Goal: Transaction & Acquisition: Purchase product/service

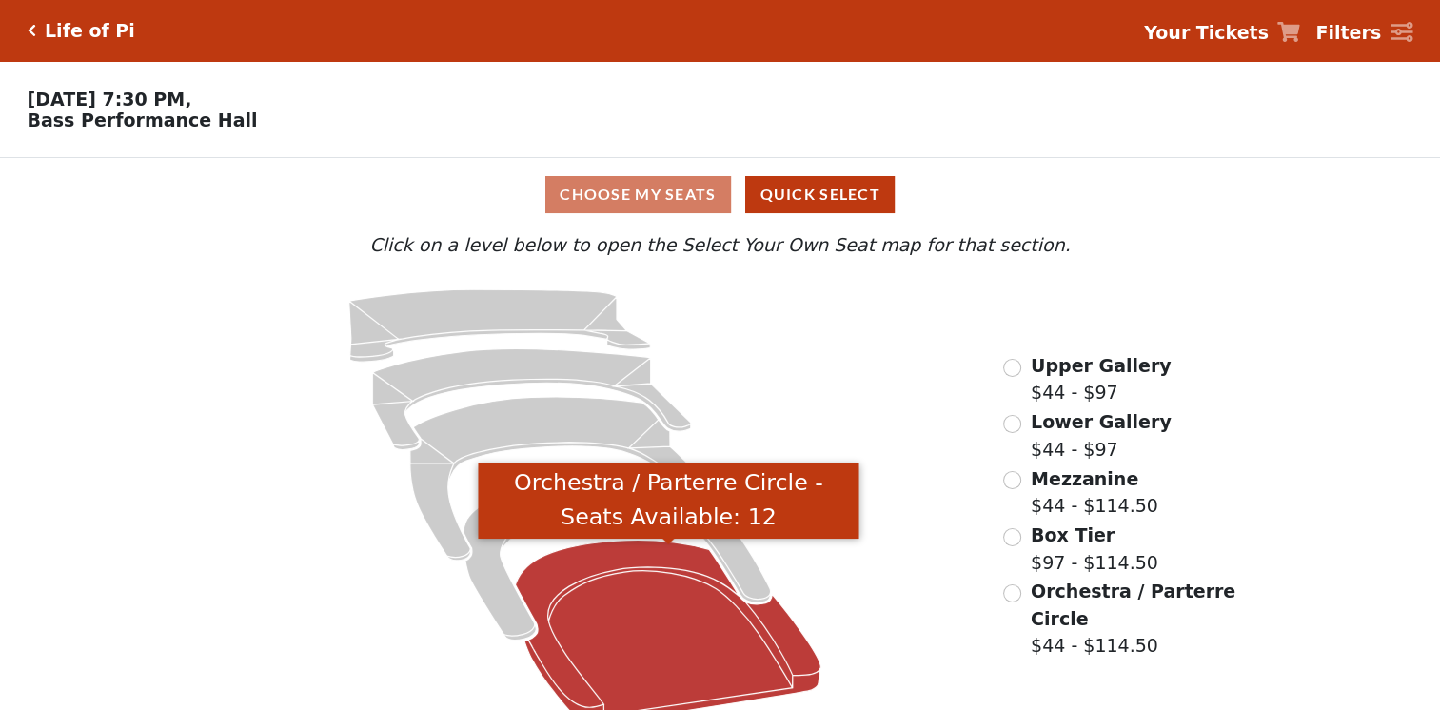
click at [692, 649] on icon "Orchestra / Parterre Circle - Seats Available: 12" at bounding box center [668, 631] width 305 height 184
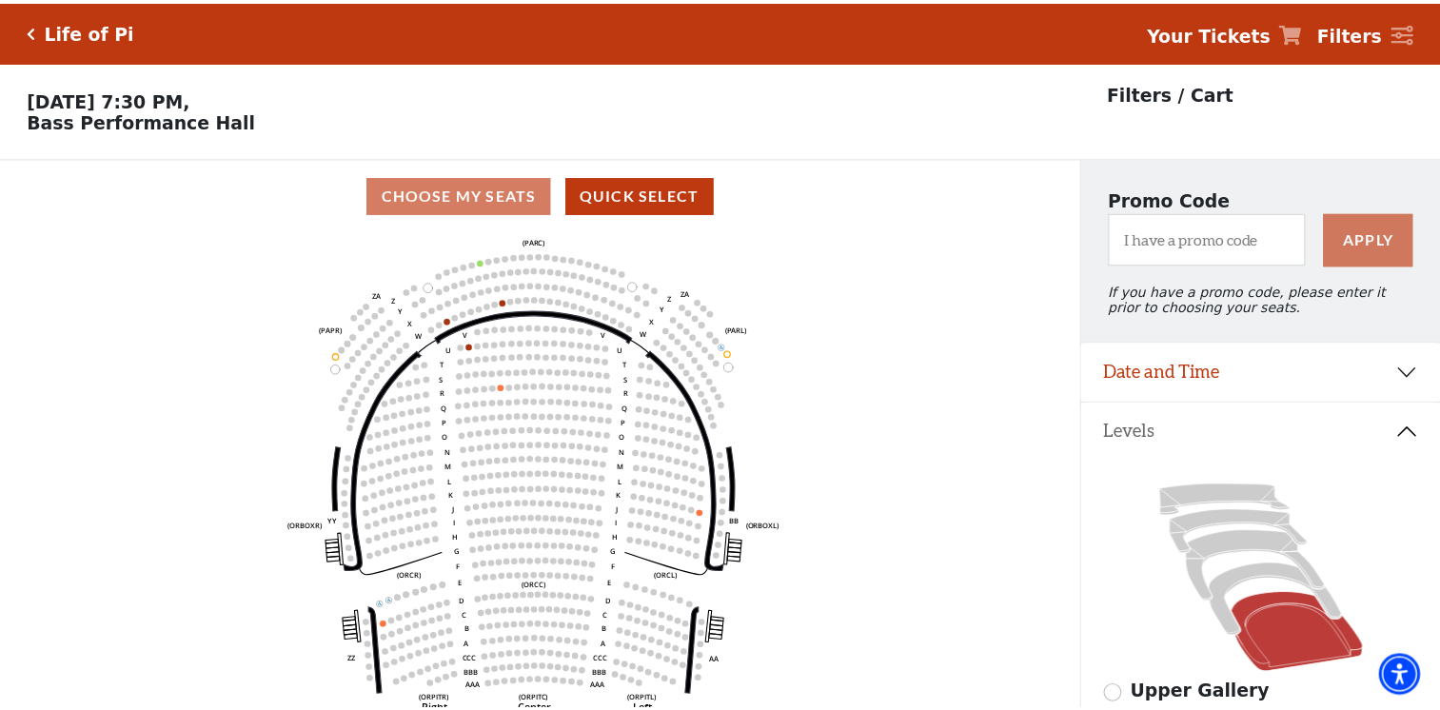
scroll to position [88, 0]
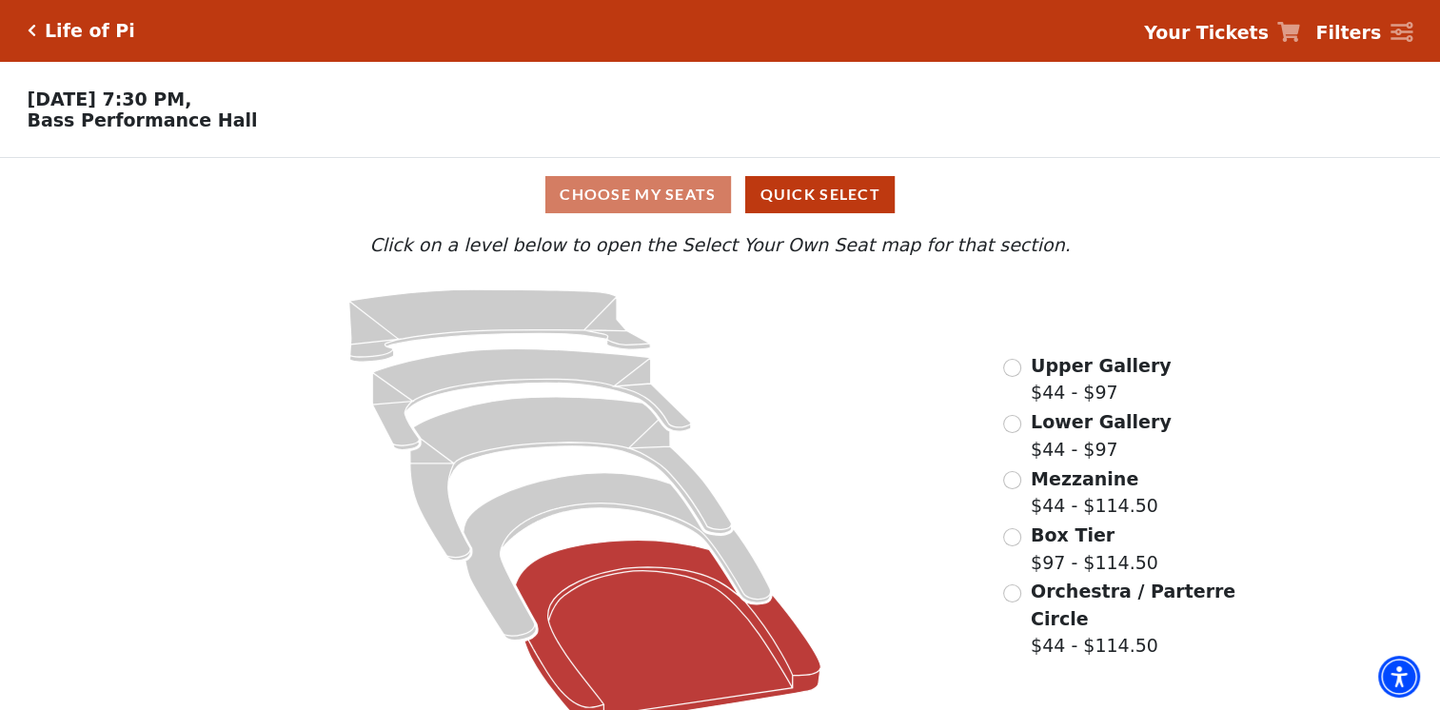
click at [701, 618] on icon at bounding box center [668, 631] width 305 height 184
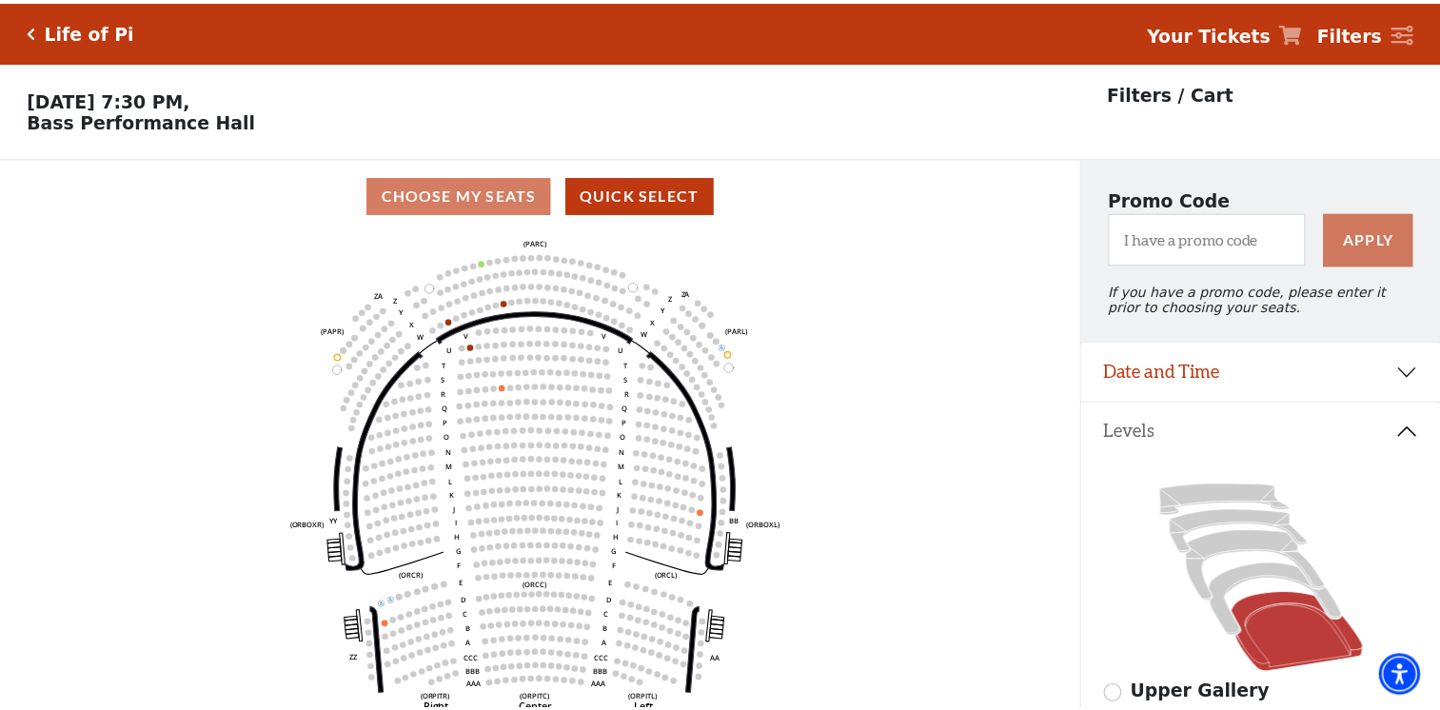
scroll to position [88, 0]
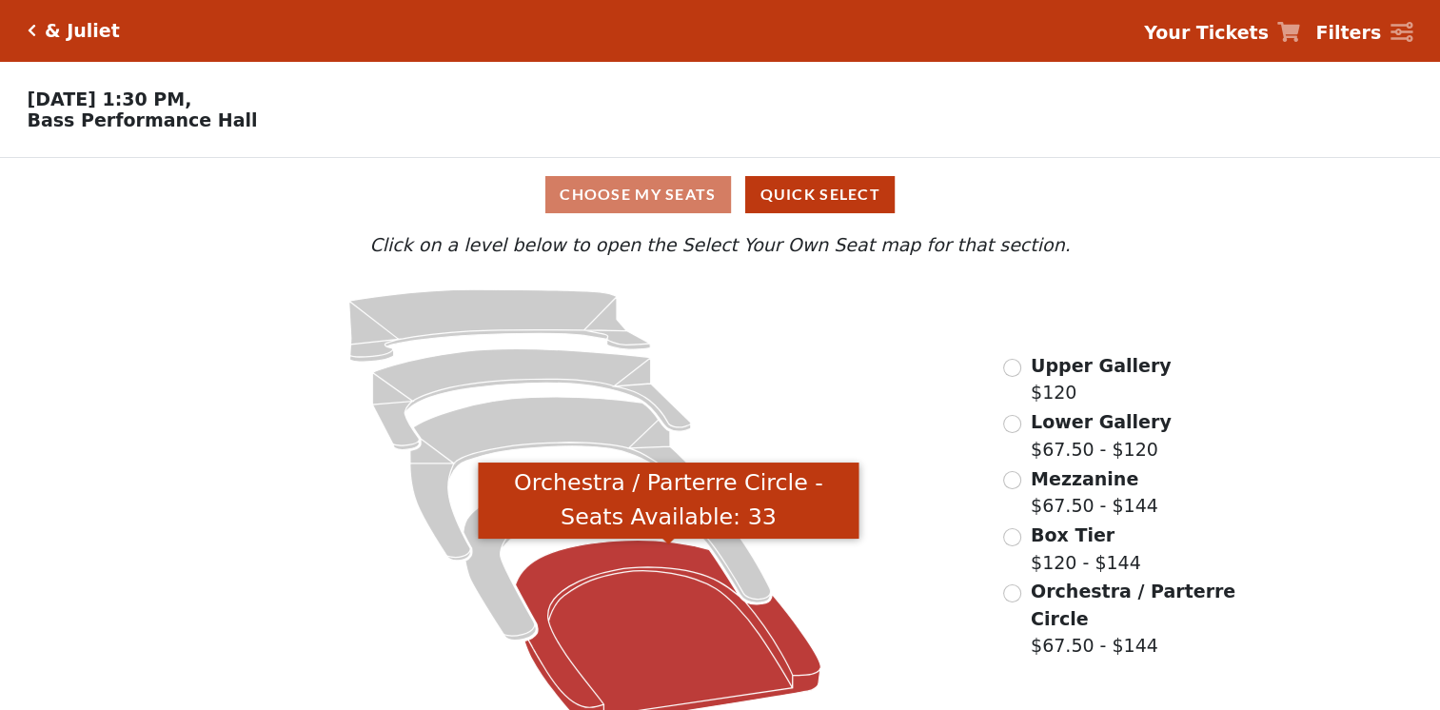
click at [690, 652] on icon "Orchestra / Parterre Circle - Seats Available: 33" at bounding box center [668, 631] width 305 height 184
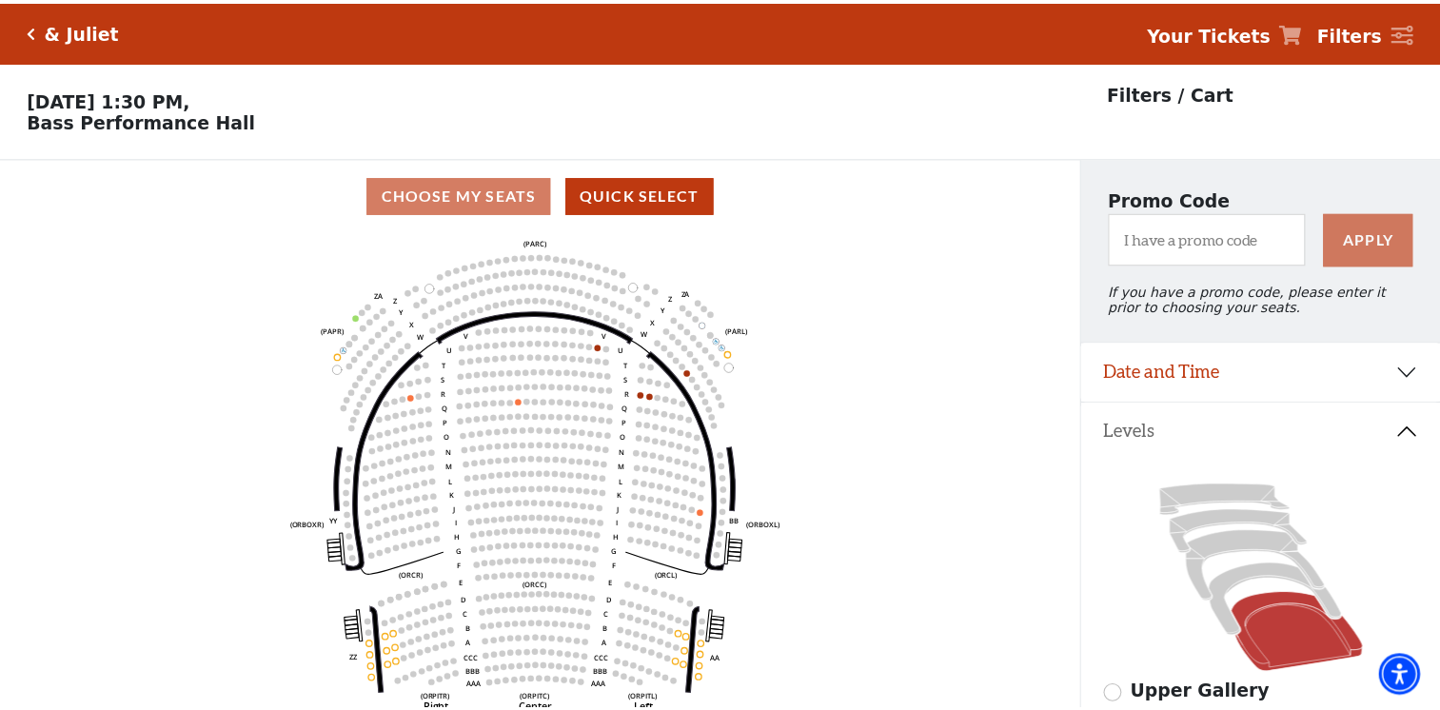
scroll to position [88, 0]
